Goal: Check status: Check status

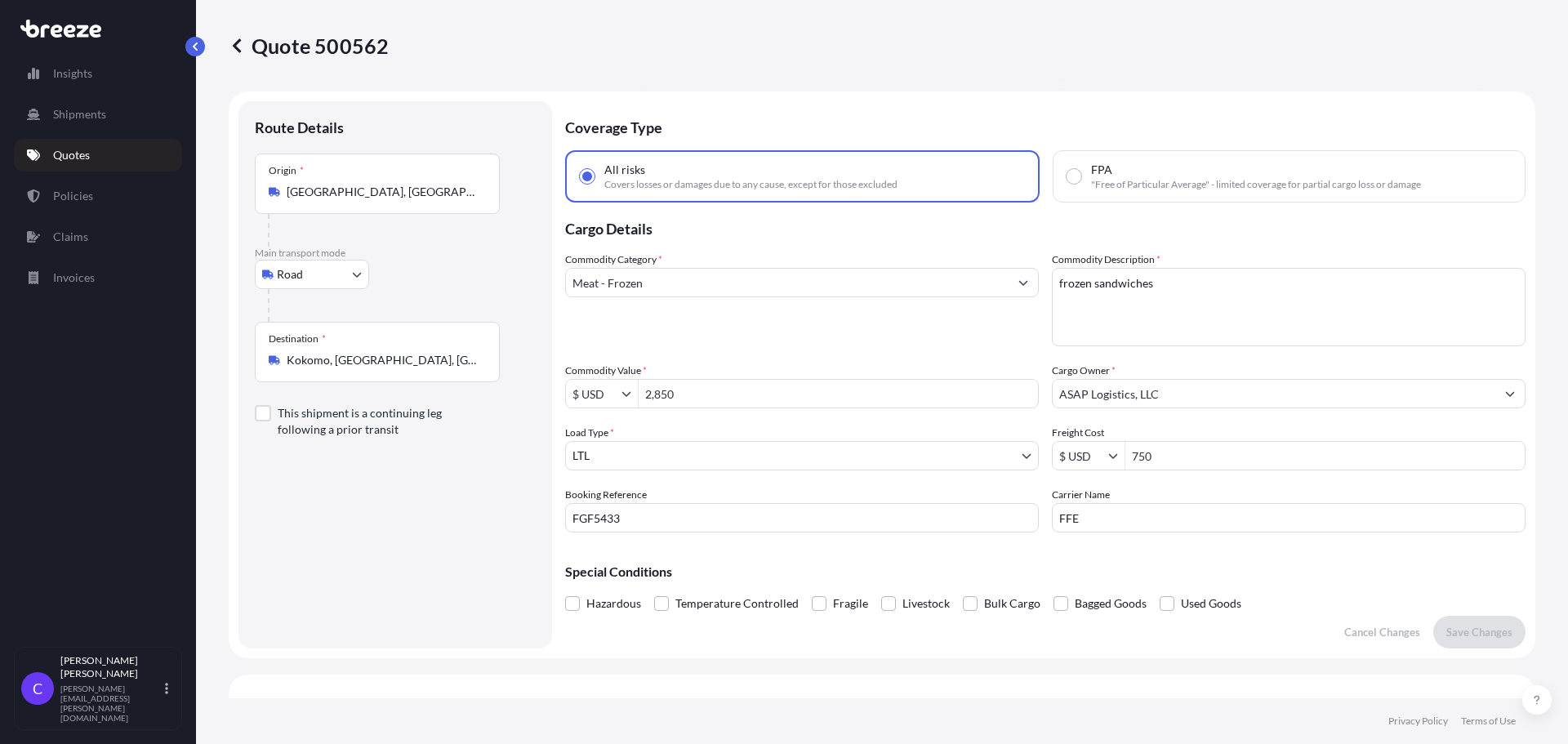
select select "Road"
select select "1"
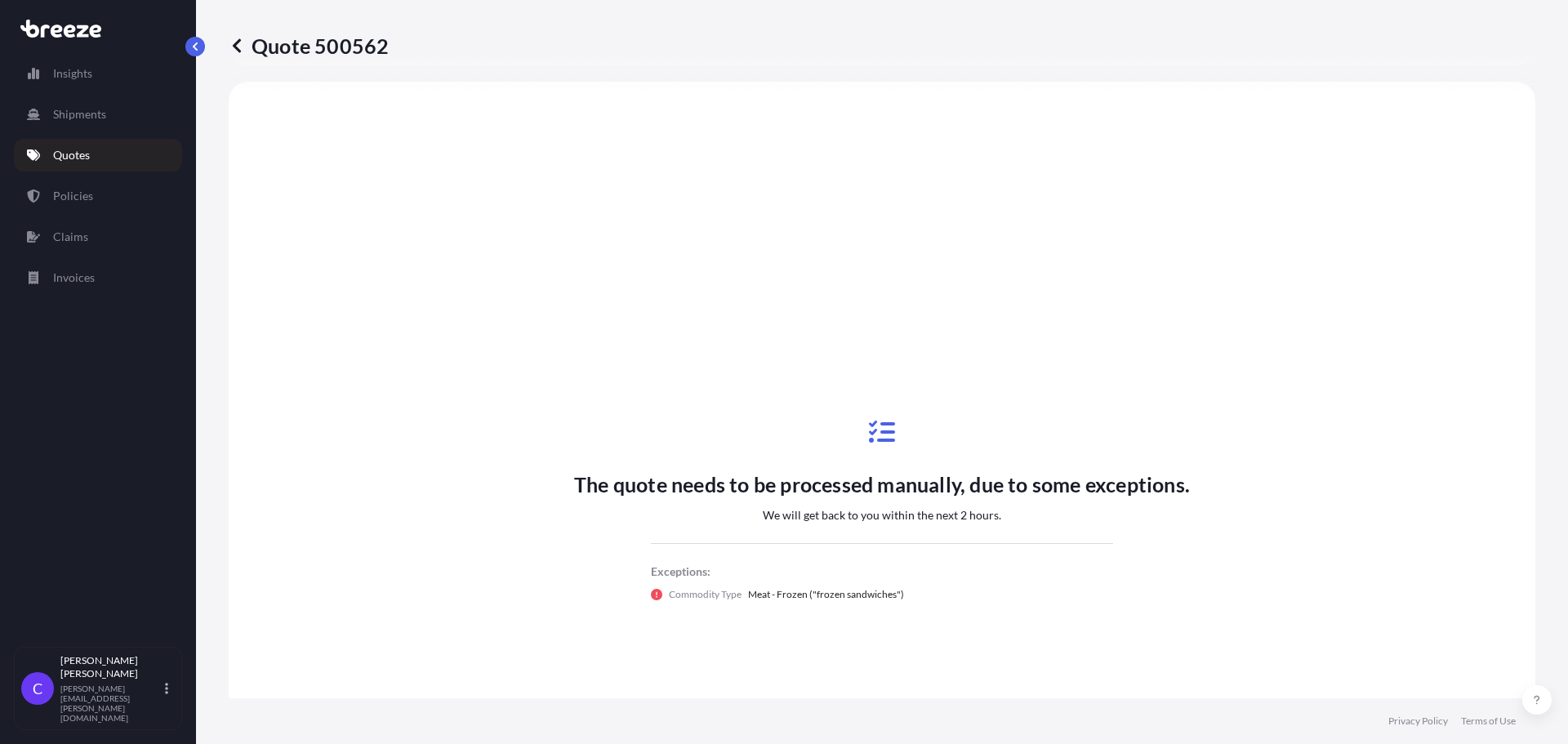
click at [236, 48] on icon at bounding box center [237, 45] width 9 height 14
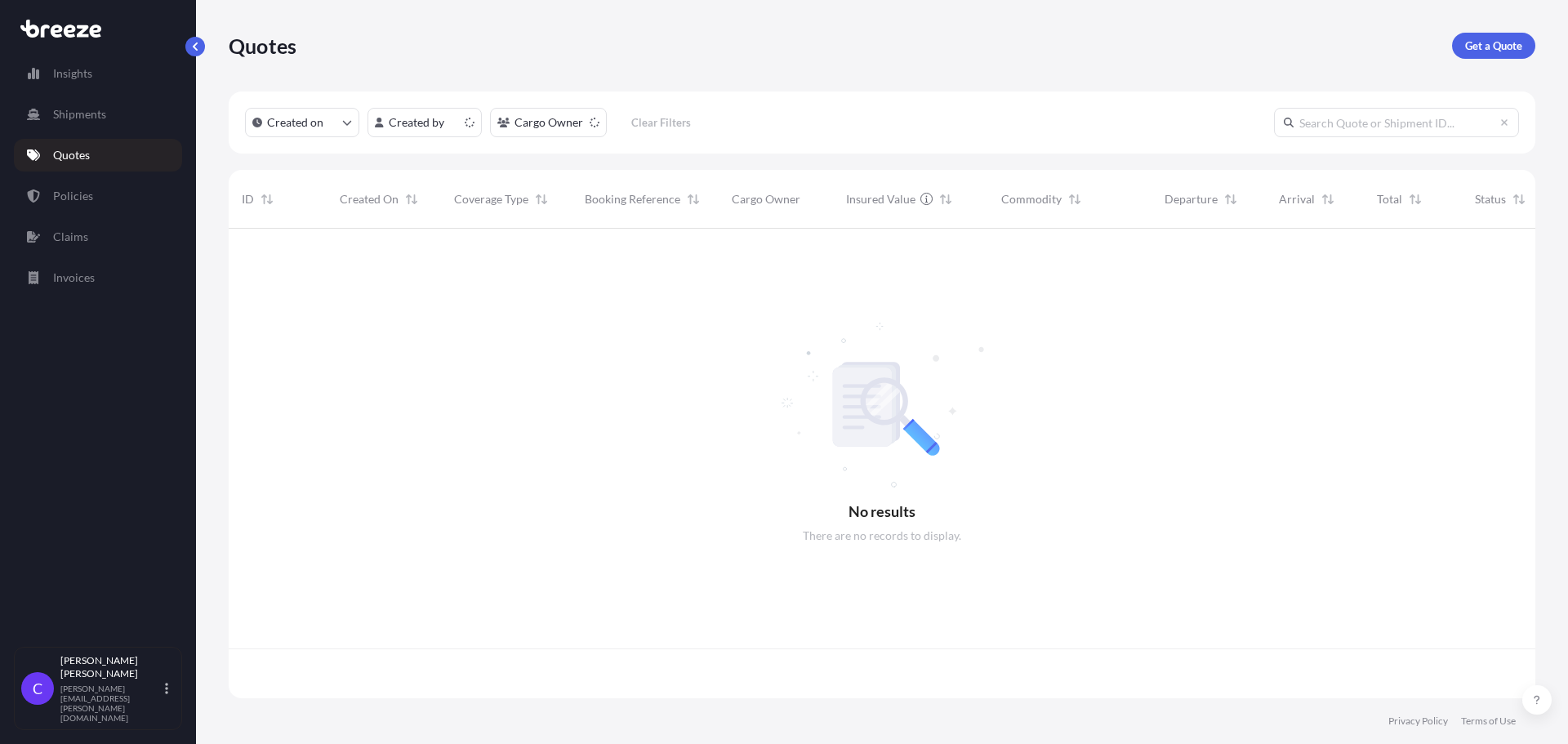
scroll to position [466, 1294]
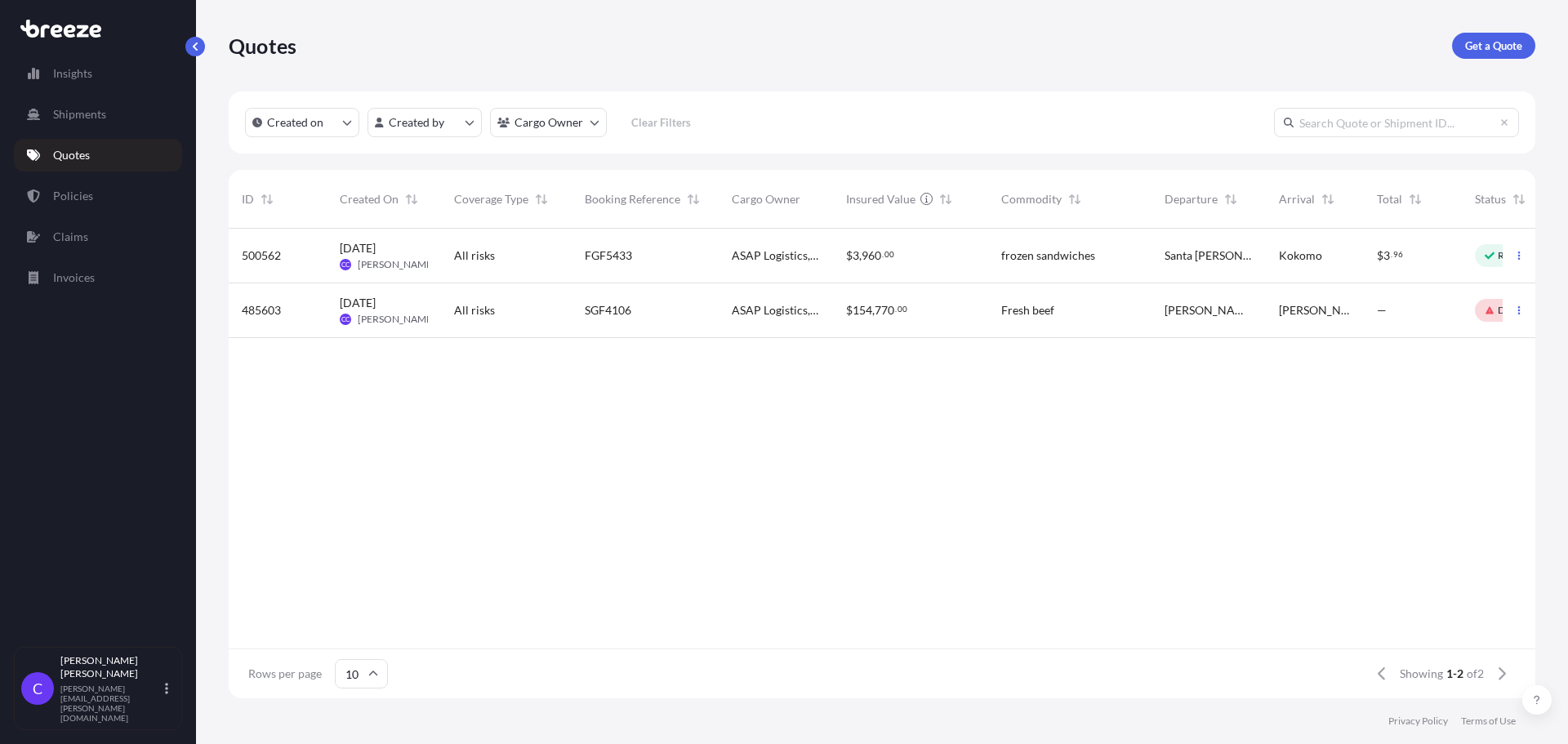
click at [952, 256] on div "$ 3 , 960 . 00" at bounding box center [911, 255] width 129 height 16
select select "Road"
select select "1"
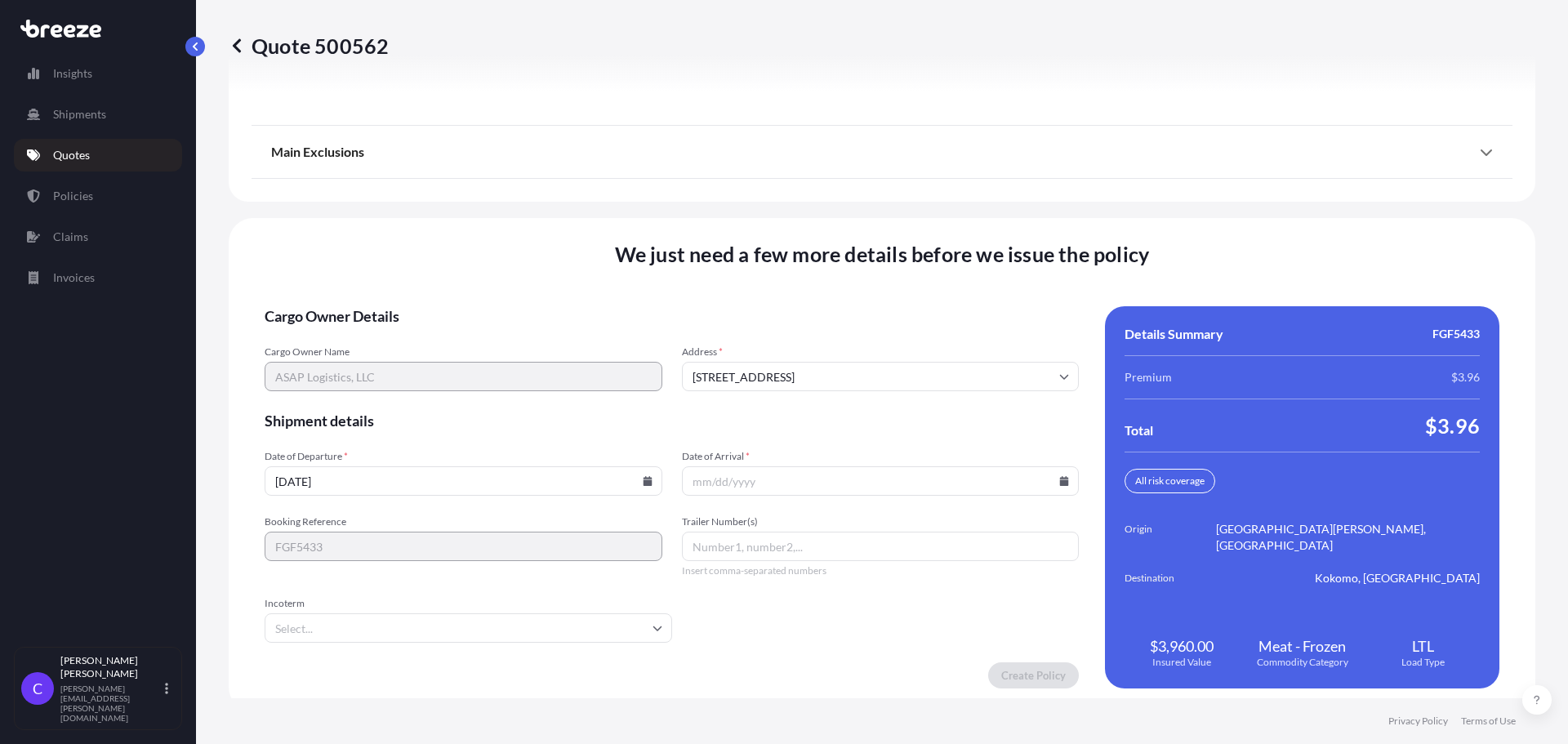
scroll to position [2383, 0]
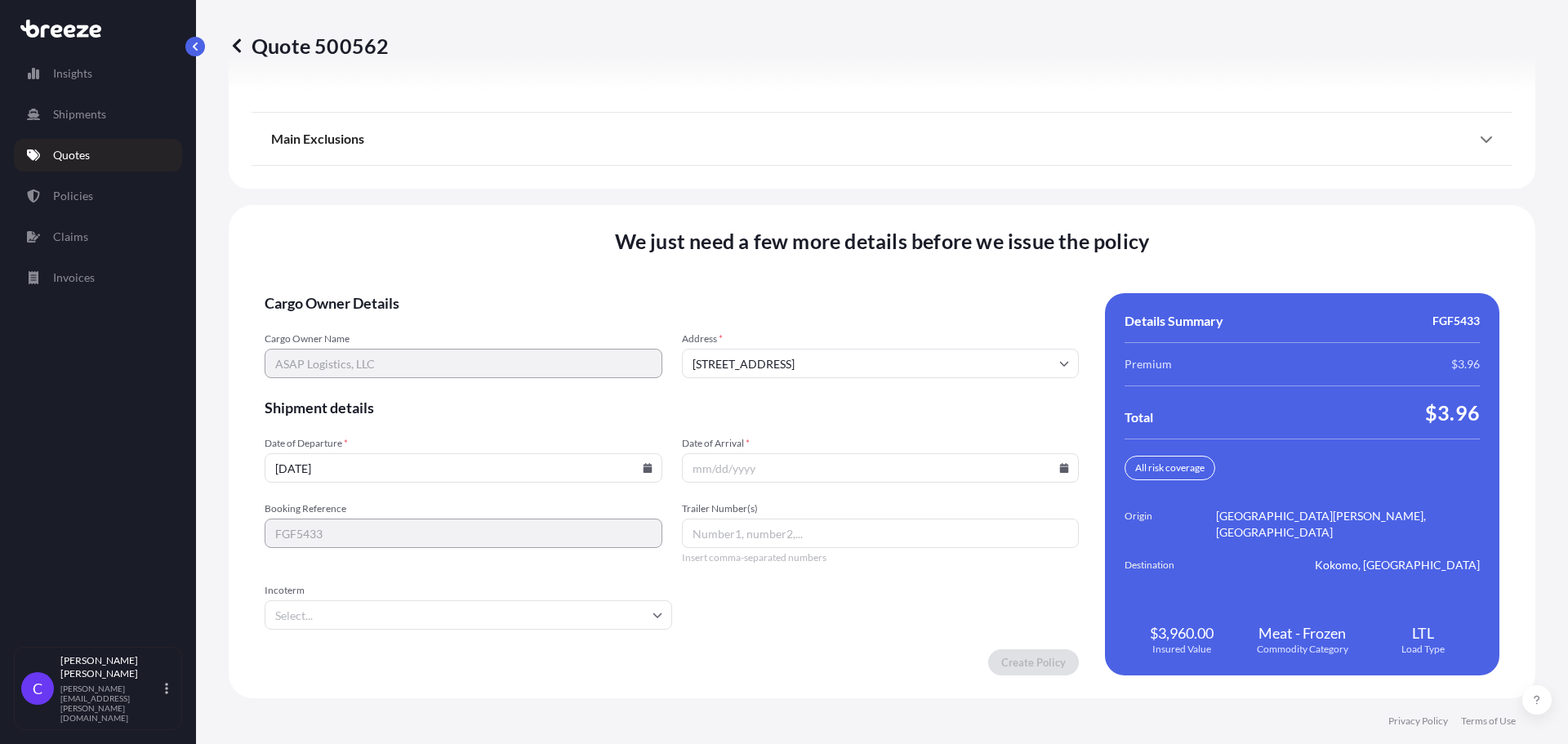
click at [652, 467] on icon at bounding box center [646, 468] width 9 height 10
click at [560, 259] on button "3" at bounding box center [560, 260] width 26 height 26
type input "[DATE]"
click at [1059, 466] on icon at bounding box center [1064, 468] width 10 height 10
click at [874, 290] on button "9" at bounding box center [873, 291] width 26 height 26
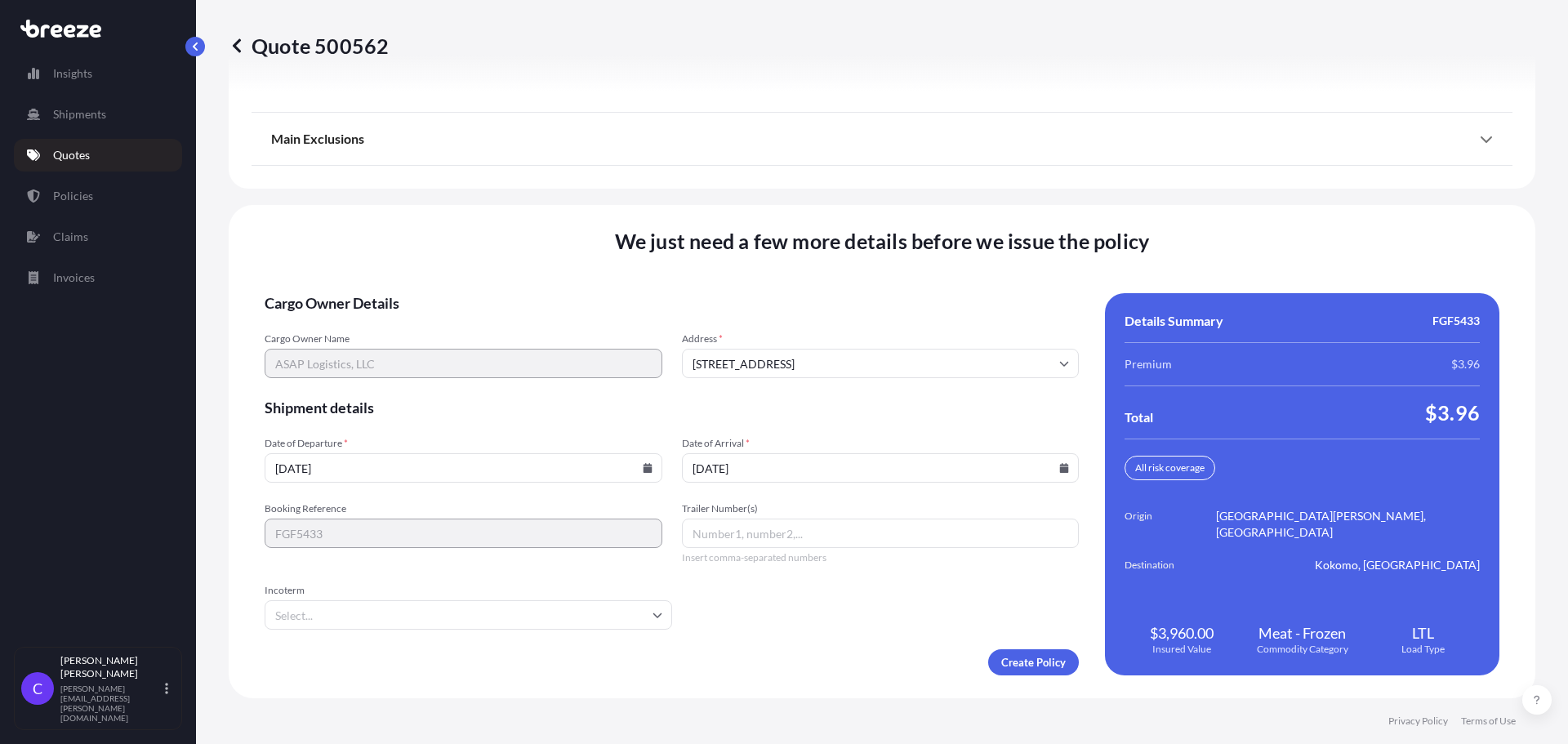
click at [1060, 469] on icon at bounding box center [1064, 468] width 9 height 10
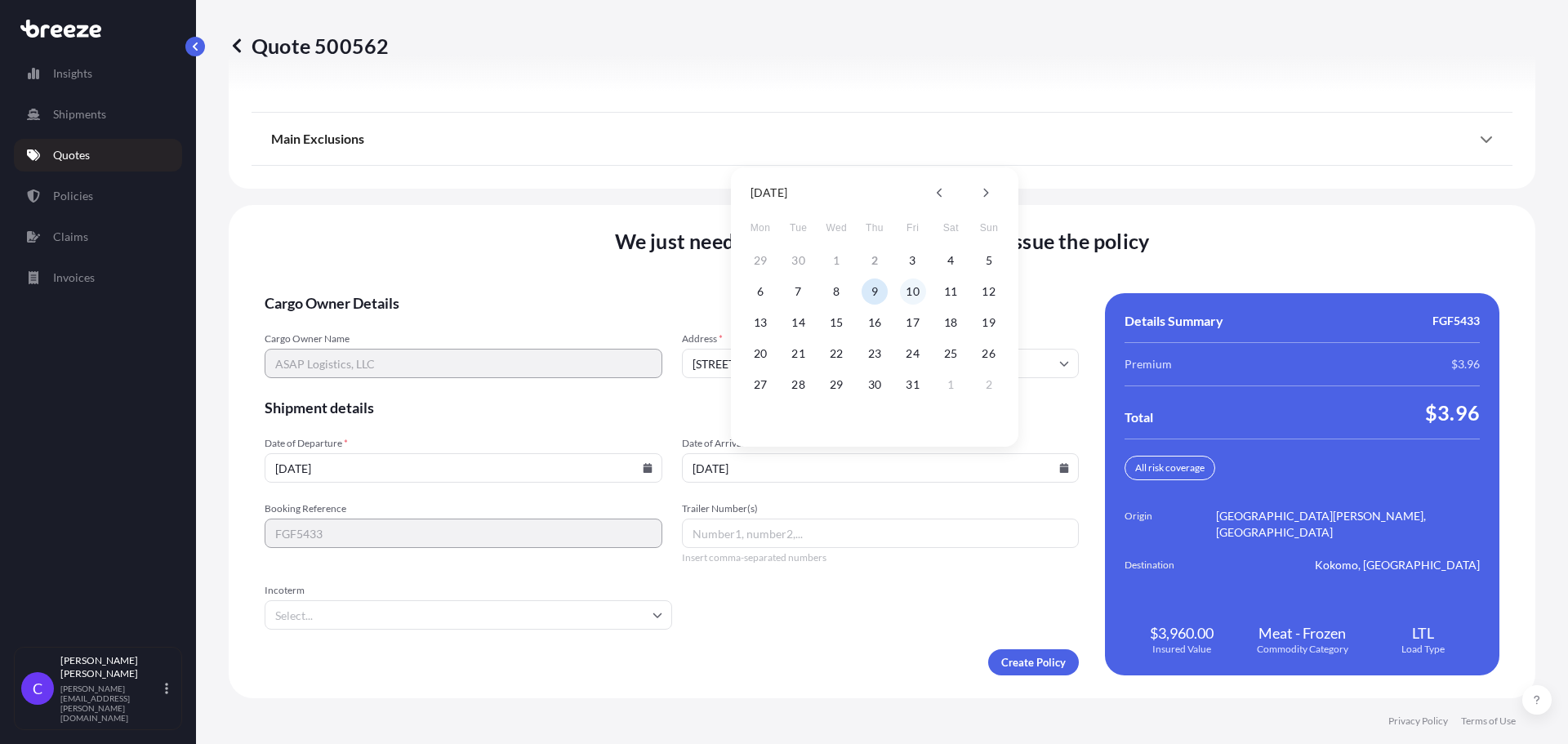
click at [911, 288] on button "10" at bounding box center [912, 291] width 26 height 26
type input "[DATE]"
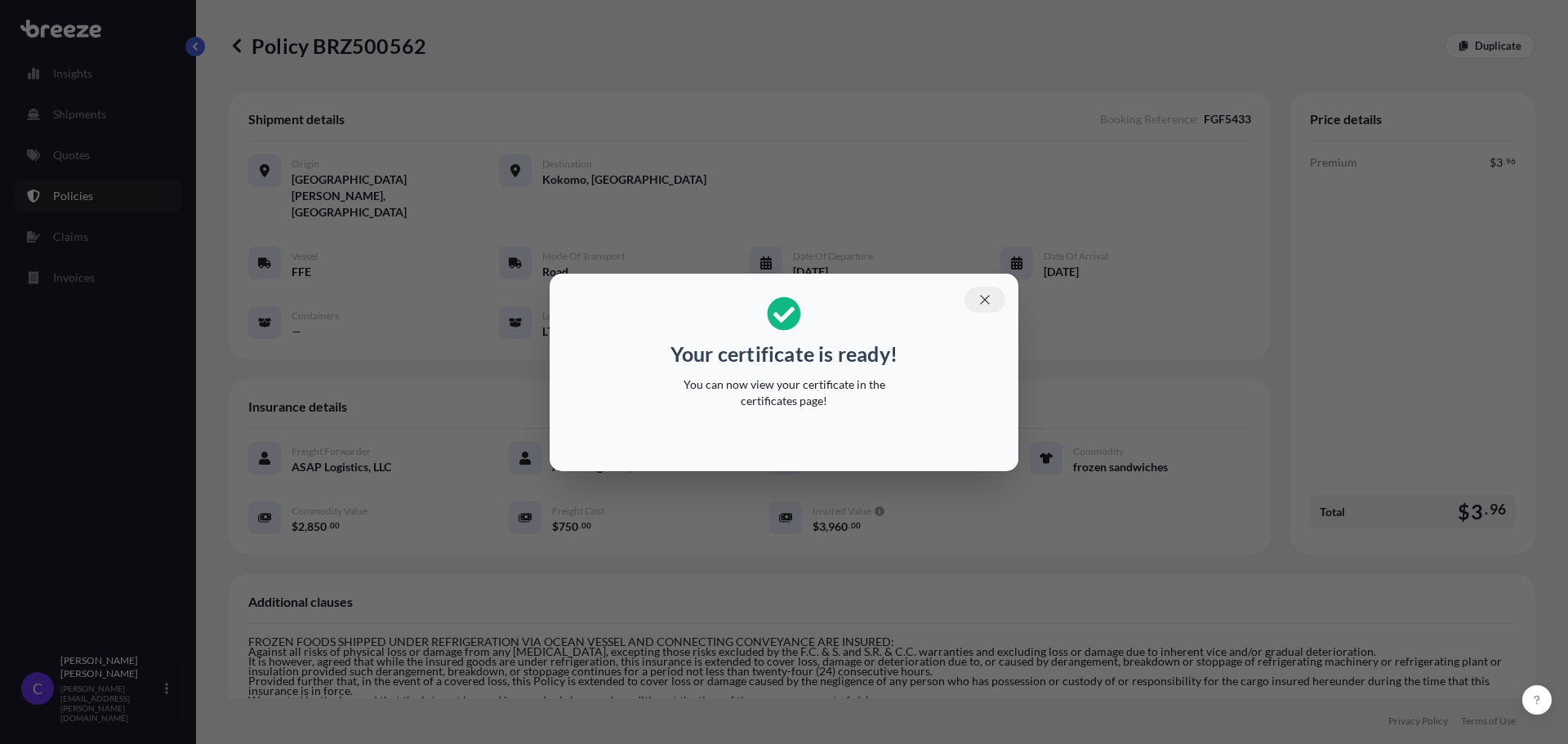
click at [983, 298] on icon "button" at bounding box center [984, 299] width 9 height 9
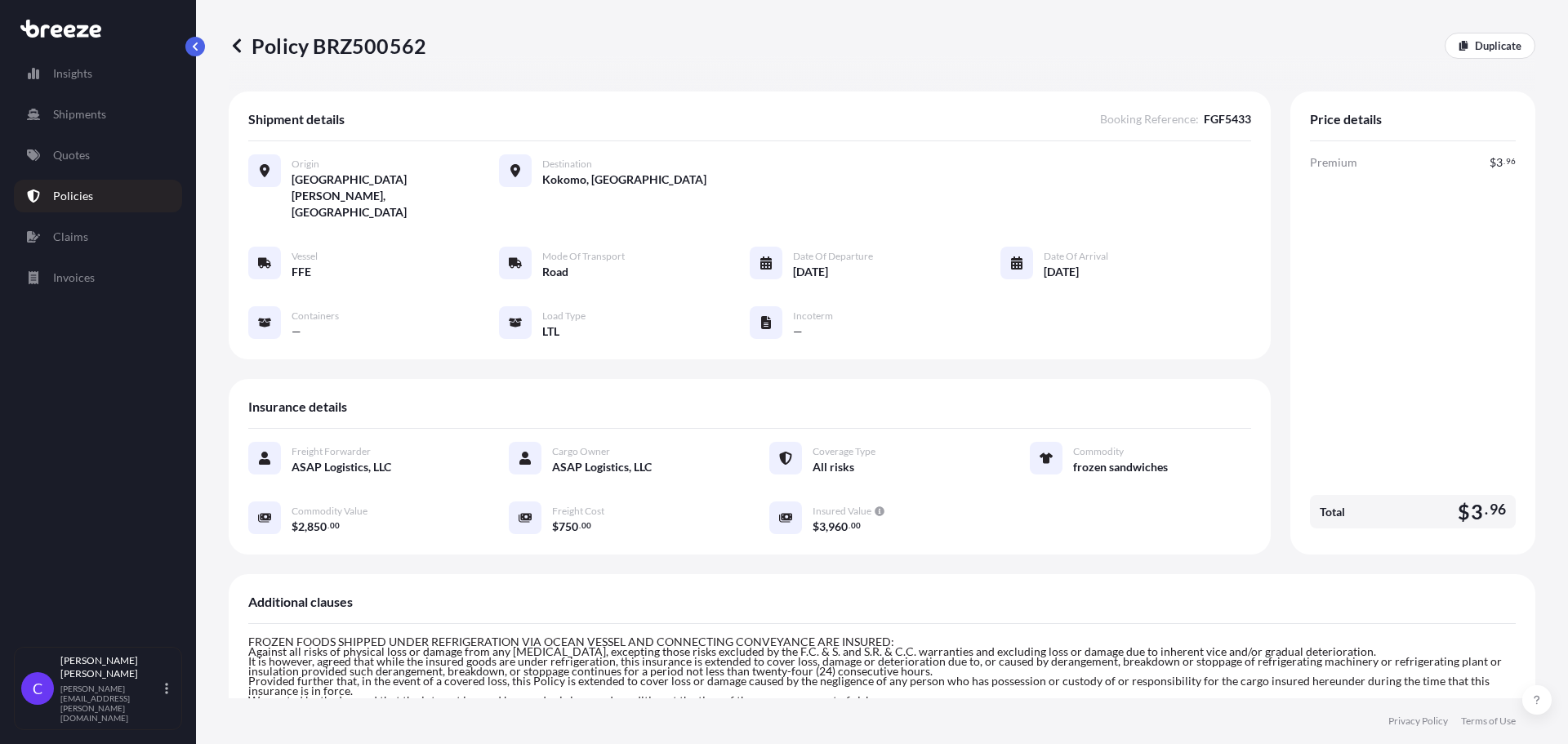
click at [237, 46] on icon at bounding box center [236, 45] width 16 height 16
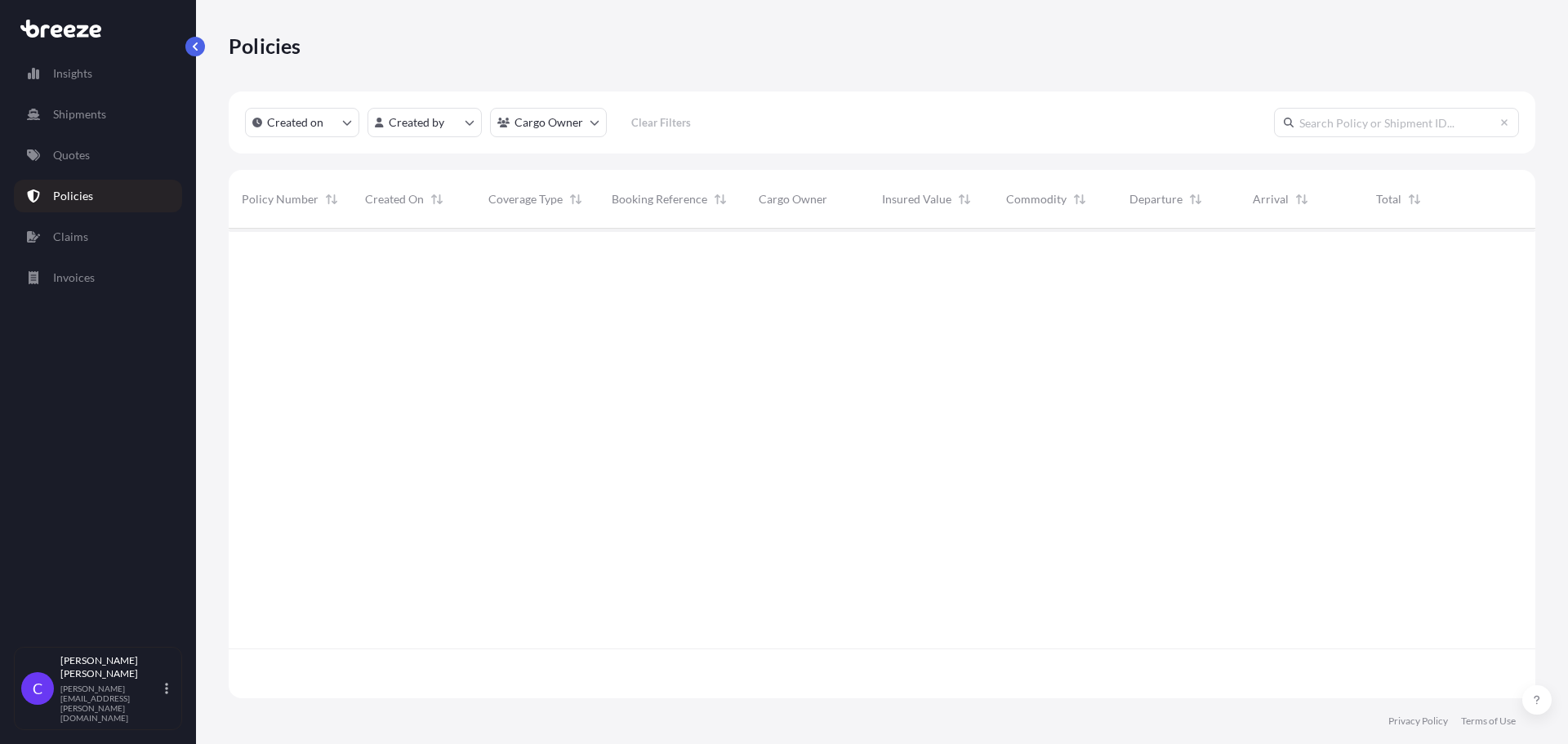
scroll to position [466, 1294]
